Goal: Task Accomplishment & Management: Manage account settings

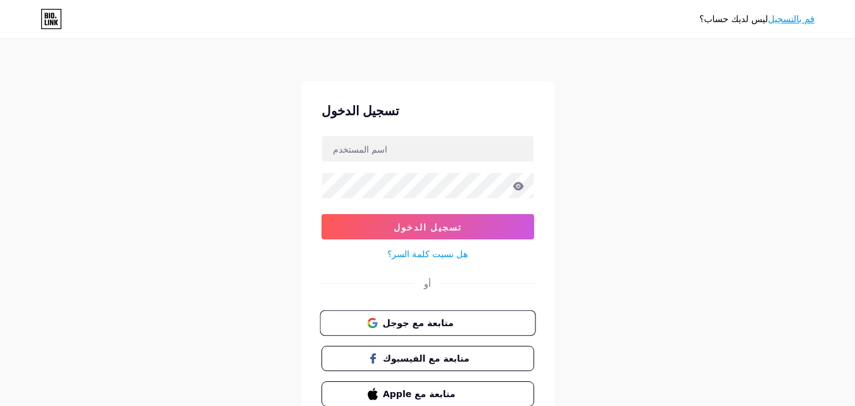
click at [411, 308] on div "تسجيل الدخول تسجيل الدخول هل نسيت كلمة السر؟ أو متابعة مع جوجل متابعة مع الفيسب…" at bounding box center [427, 253] width 253 height 345
click at [414, 320] on font "متابعة مع جوجل" at bounding box center [417, 322] width 71 height 10
click at [439, 320] on font "متابعة مع جوجل" at bounding box center [417, 322] width 71 height 10
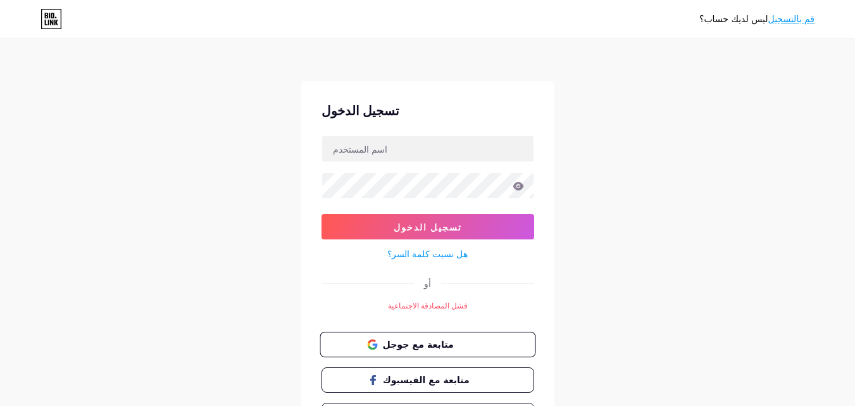
click at [421, 352] on button "متابعة مع جوجل" at bounding box center [427, 344] width 216 height 26
click at [421, 378] on font "متابعة مع الفيسبوك" at bounding box center [426, 379] width 88 height 10
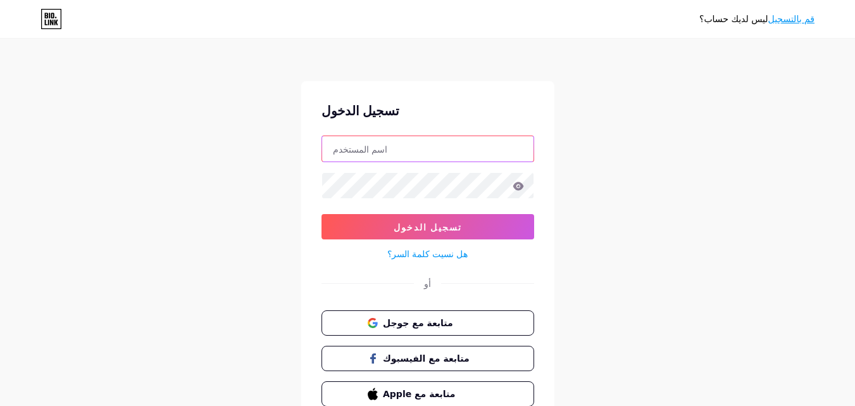
click at [448, 149] on input "text" at bounding box center [427, 148] width 211 height 25
type input "obeidalzubaidi@yahoo.com"
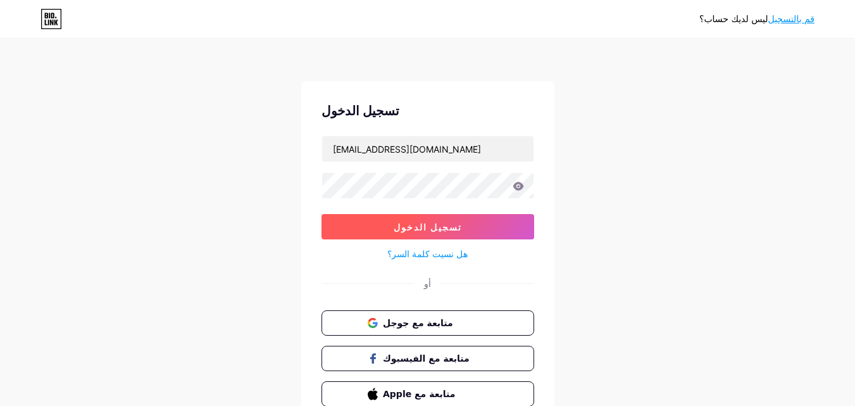
drag, startPoint x: 475, startPoint y: 225, endPoint x: 487, endPoint y: 217, distance: 14.6
click at [476, 224] on button "تسجيل الدخول" at bounding box center [427, 226] width 213 height 25
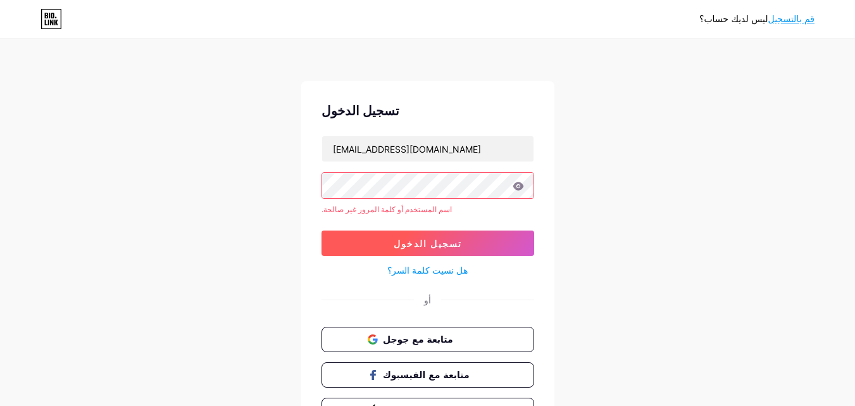
click at [455, 238] on button "تسجيل الدخول" at bounding box center [427, 242] width 213 height 25
click at [440, 266] on font "هل نسيت كلمة السر؟" at bounding box center [427, 269] width 80 height 11
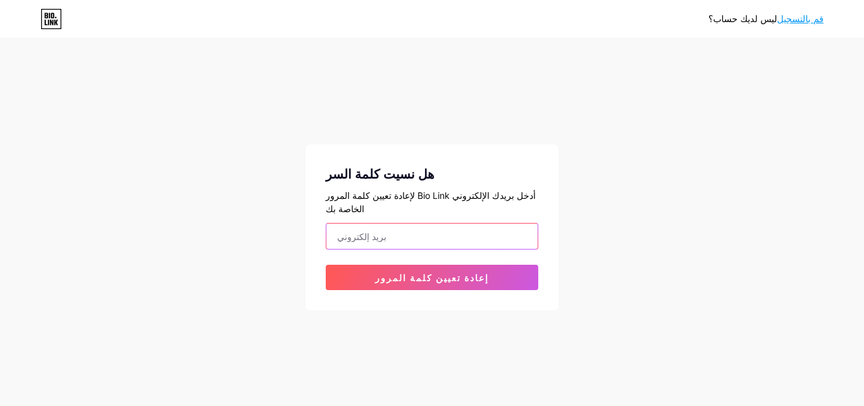
click at [462, 226] on input "email" at bounding box center [431, 235] width 211 height 25
type input "obeidalzubaidi@yahoo.com"
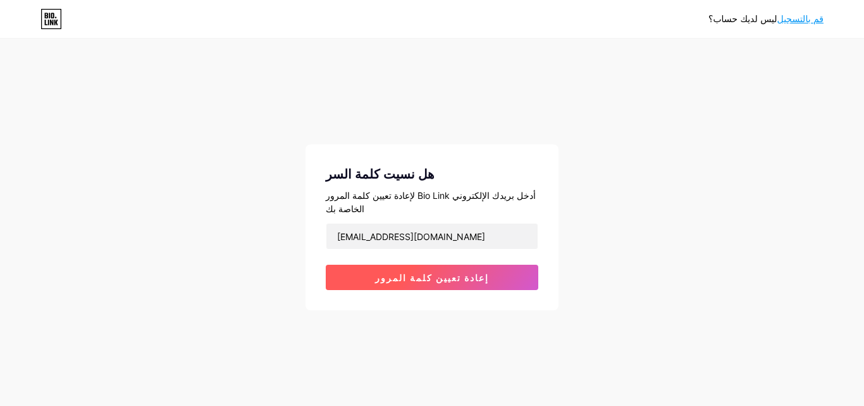
drag, startPoint x: 460, startPoint y: 260, endPoint x: 467, endPoint y: 259, distance: 7.1
click at [461, 272] on font "إعادة تعيين كلمة المرور" at bounding box center [432, 277] width 114 height 11
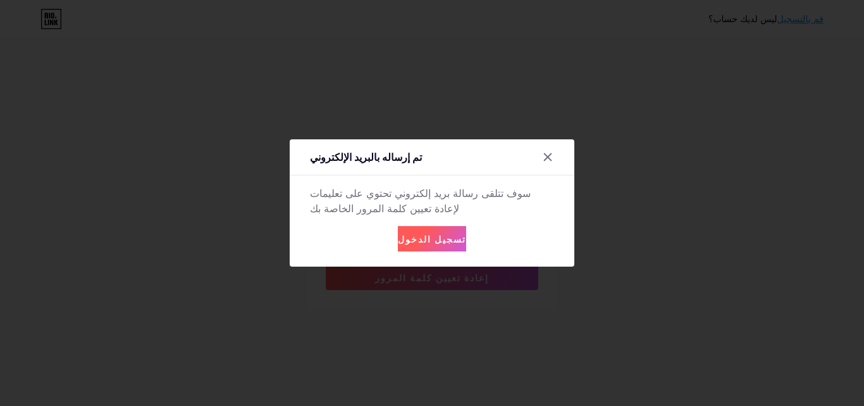
click at [426, 233] on font "تسجيل الدخول" at bounding box center [432, 238] width 68 height 11
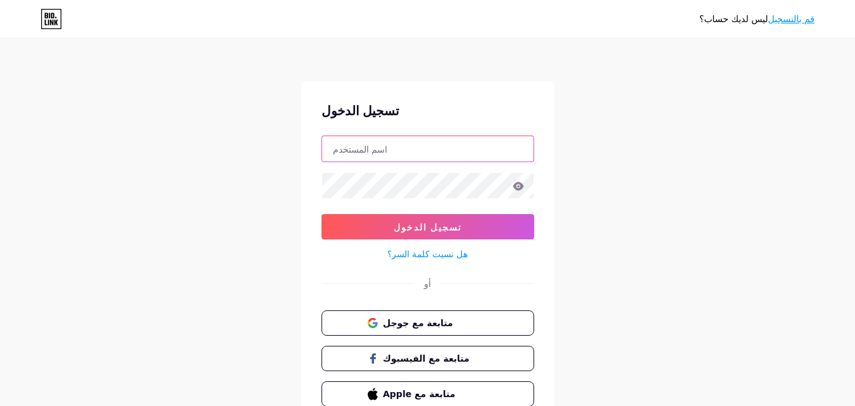
drag, startPoint x: 487, startPoint y: 140, endPoint x: 480, endPoint y: 142, distance: 7.2
click at [488, 140] on input "text" at bounding box center [427, 148] width 211 height 25
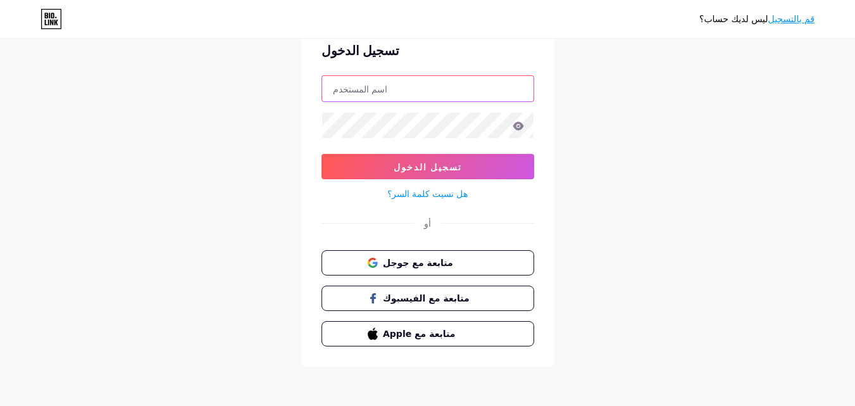
scroll to position [61, 0]
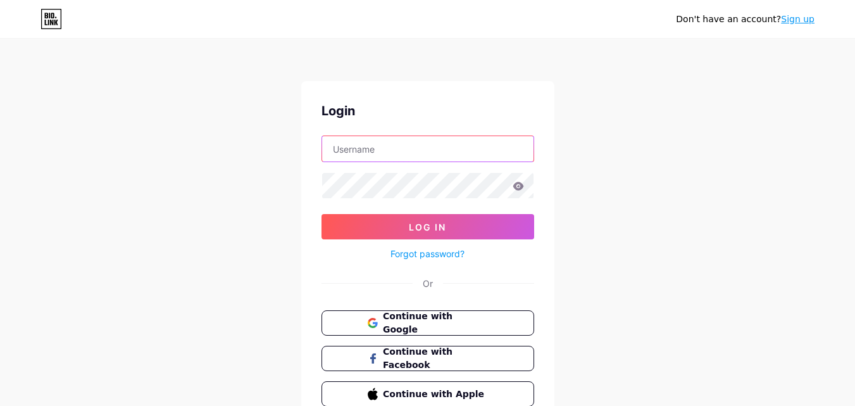
click at [480, 146] on input "text" at bounding box center [427, 148] width 211 height 25
click at [471, 147] on input "text" at bounding box center [427, 148] width 211 height 25
click at [441, 143] on input "text" at bounding box center [427, 148] width 211 height 25
click at [429, 144] on input "obeidalzubaidi@y" at bounding box center [427, 148] width 211 height 25
type input "[EMAIL_ADDRESS][DOMAIN_NAME]"
